Goal: Transaction & Acquisition: Purchase product/service

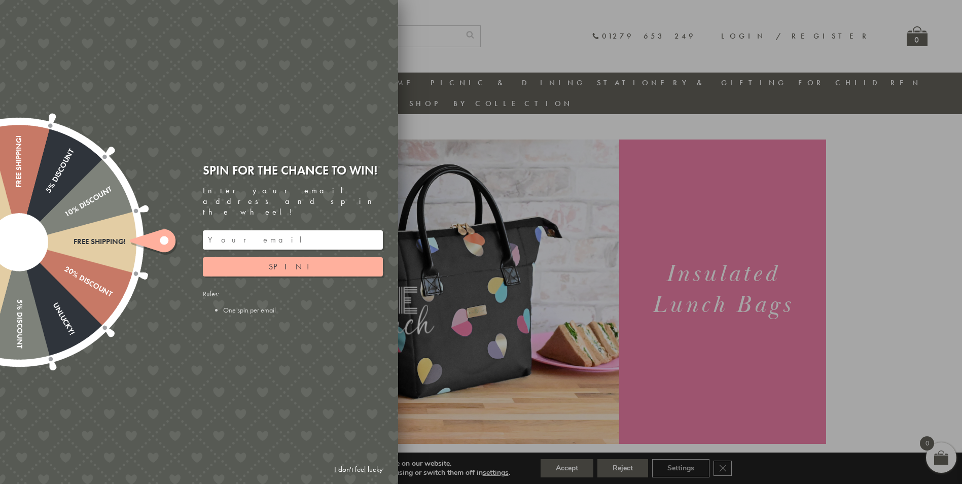
click at [288, 230] on input "email" at bounding box center [293, 239] width 180 height 19
click at [301, 261] on span "Spin!" at bounding box center [293, 266] width 48 height 11
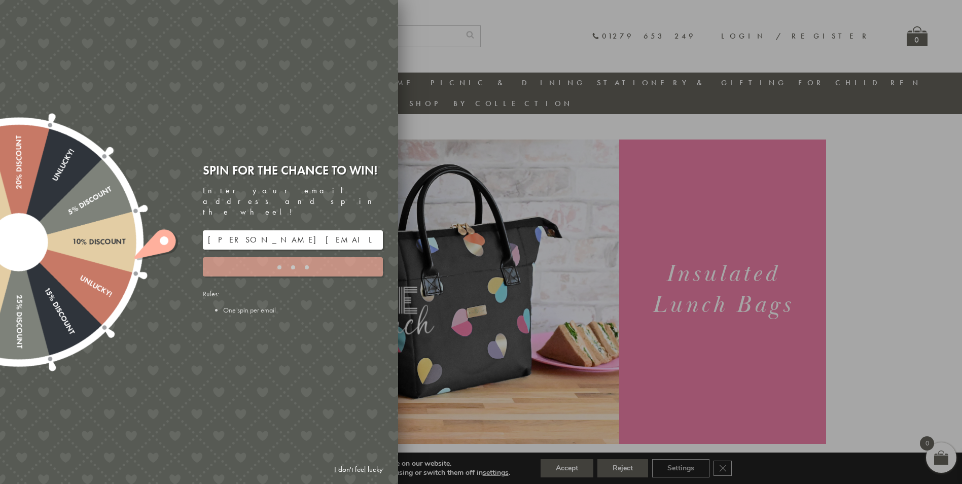
type input "JJHWAXHK"
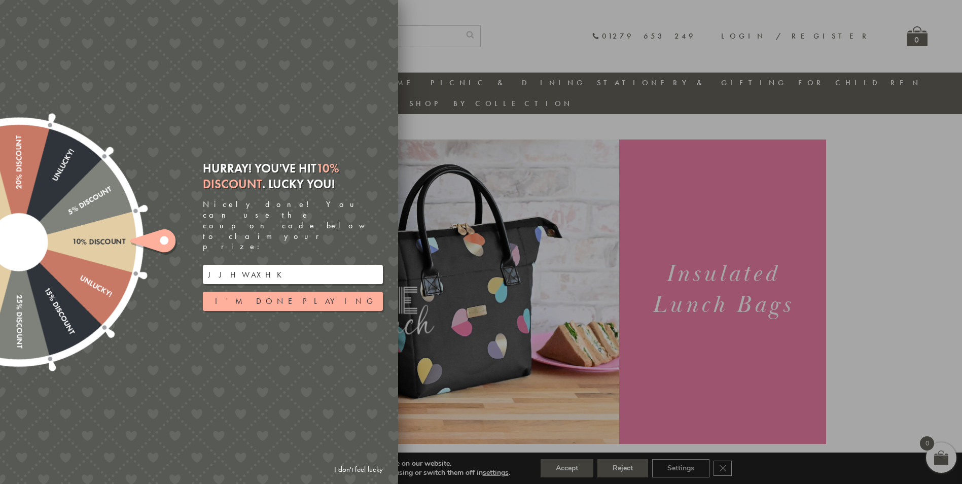
drag, startPoint x: 276, startPoint y: 261, endPoint x: 162, endPoint y: 254, distance: 114.3
click at [162, 254] on div "Free shipping! 20% Discount Unlucky! 5% Discount 10% Discount Unlucky! 15% Disc…" at bounding box center [142, 242] width 512 height 484
click at [313, 295] on button "I'm done playing" at bounding box center [293, 301] width 180 height 19
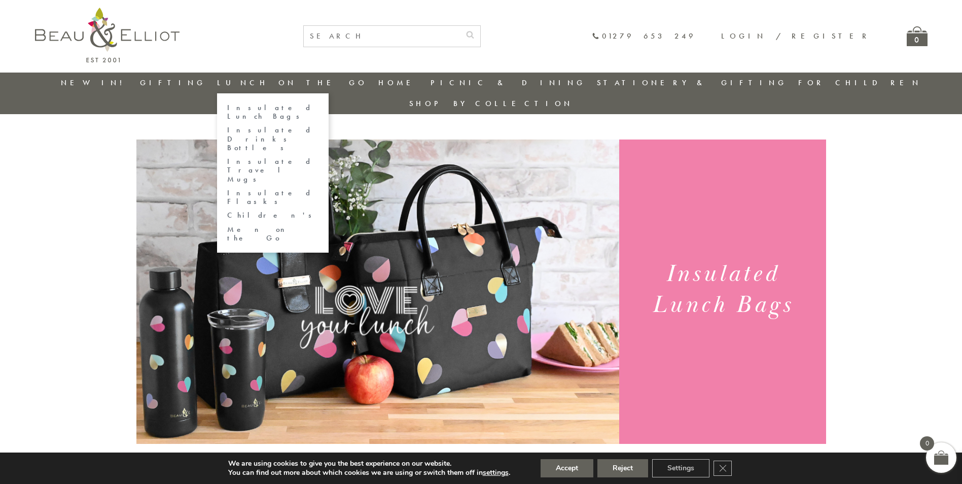
click at [281, 211] on link "Children's" at bounding box center [272, 215] width 91 height 9
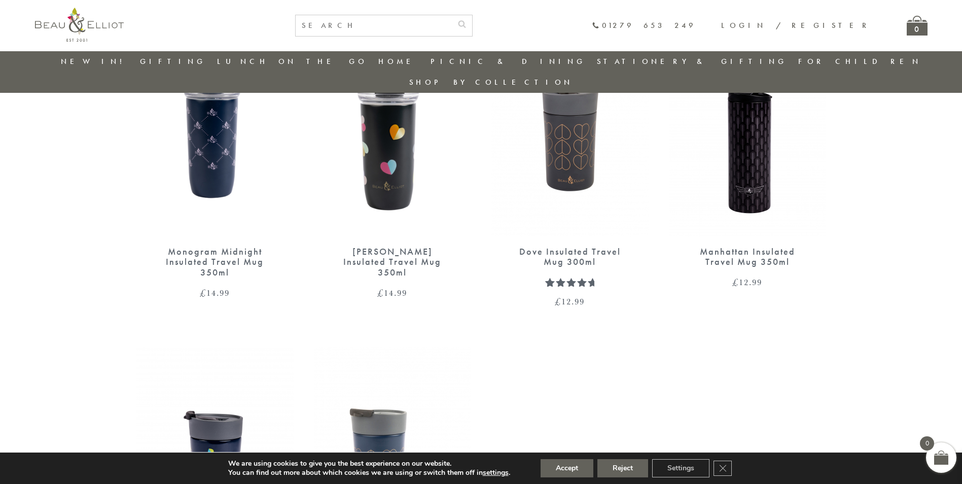
scroll to position [993, 0]
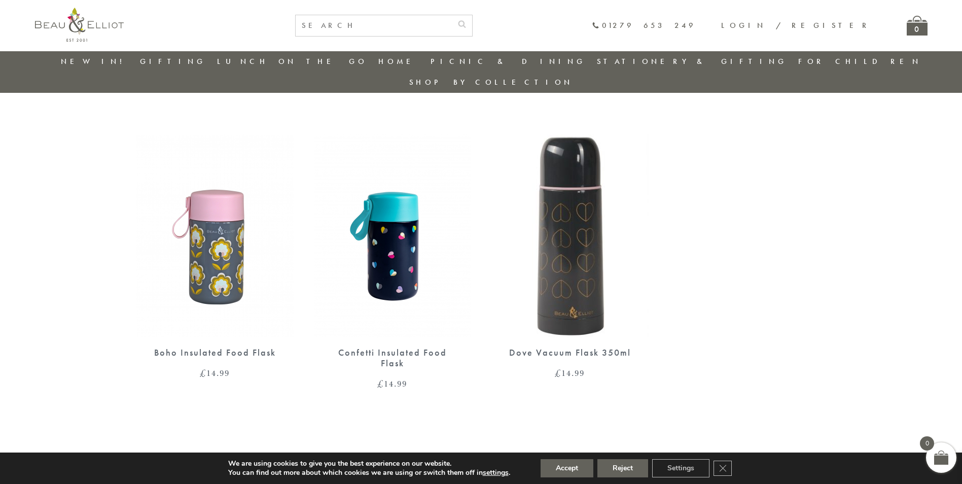
scroll to position [532, 0]
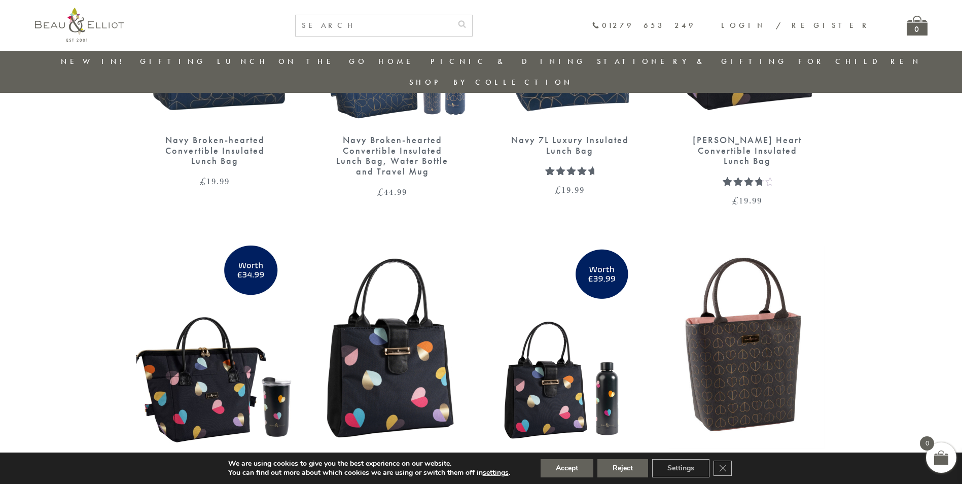
scroll to position [1781, 0]
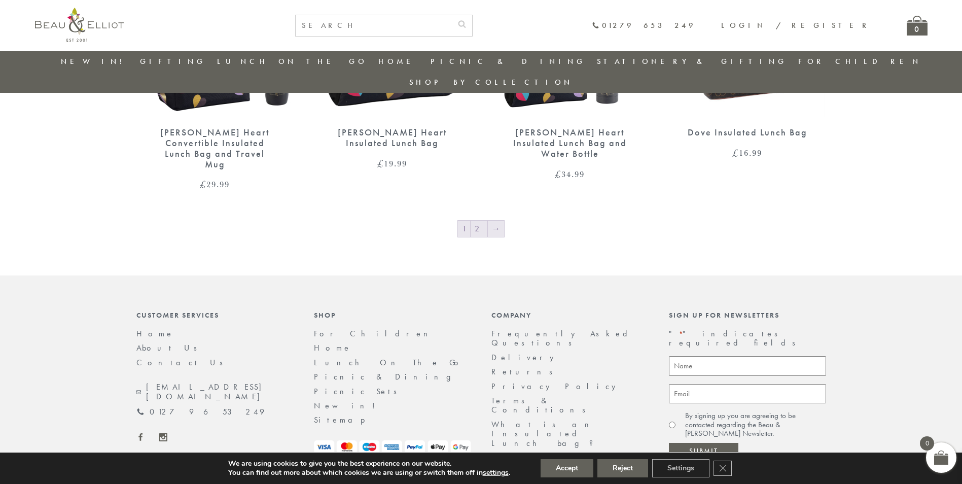
drag, startPoint x: 482, startPoint y: 188, endPoint x: 487, endPoint y: 187, distance: 5.1
click at [482, 221] on link "2" at bounding box center [479, 229] width 17 height 16
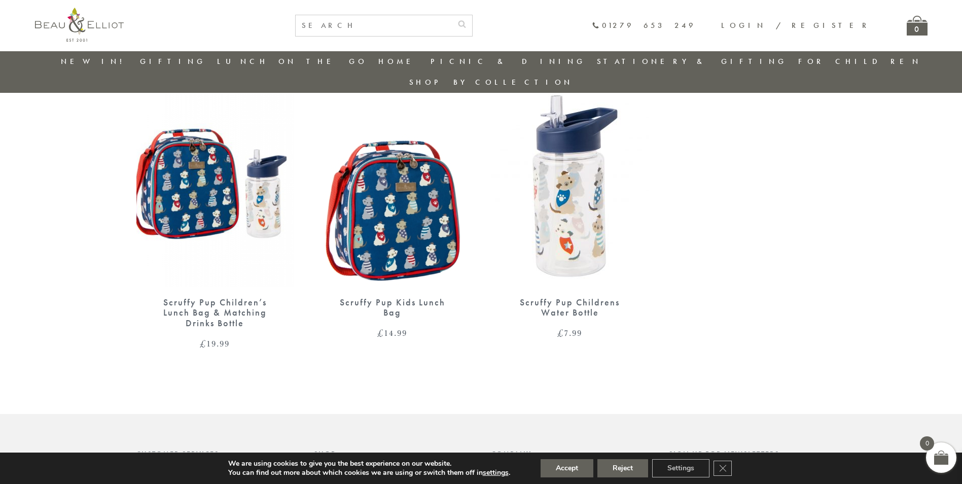
scroll to position [841, 0]
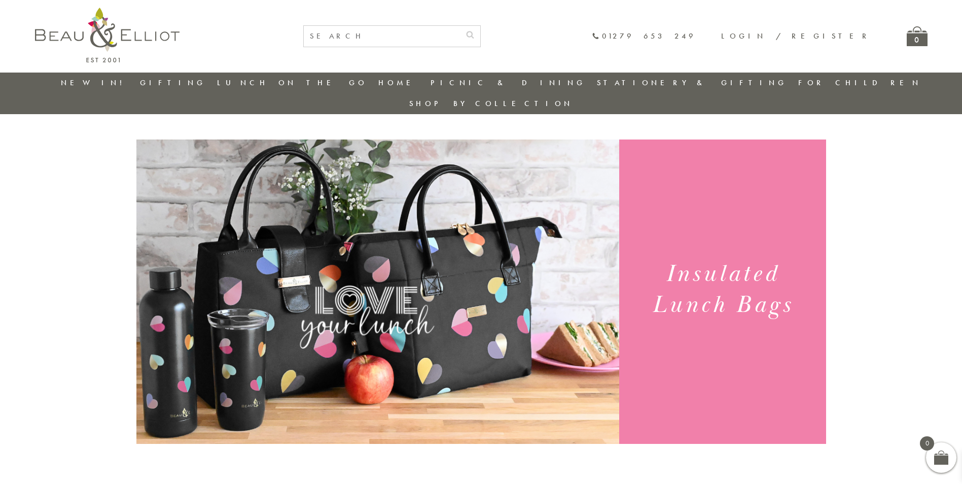
scroll to position [400, 0]
